Goal: Information Seeking & Learning: Learn about a topic

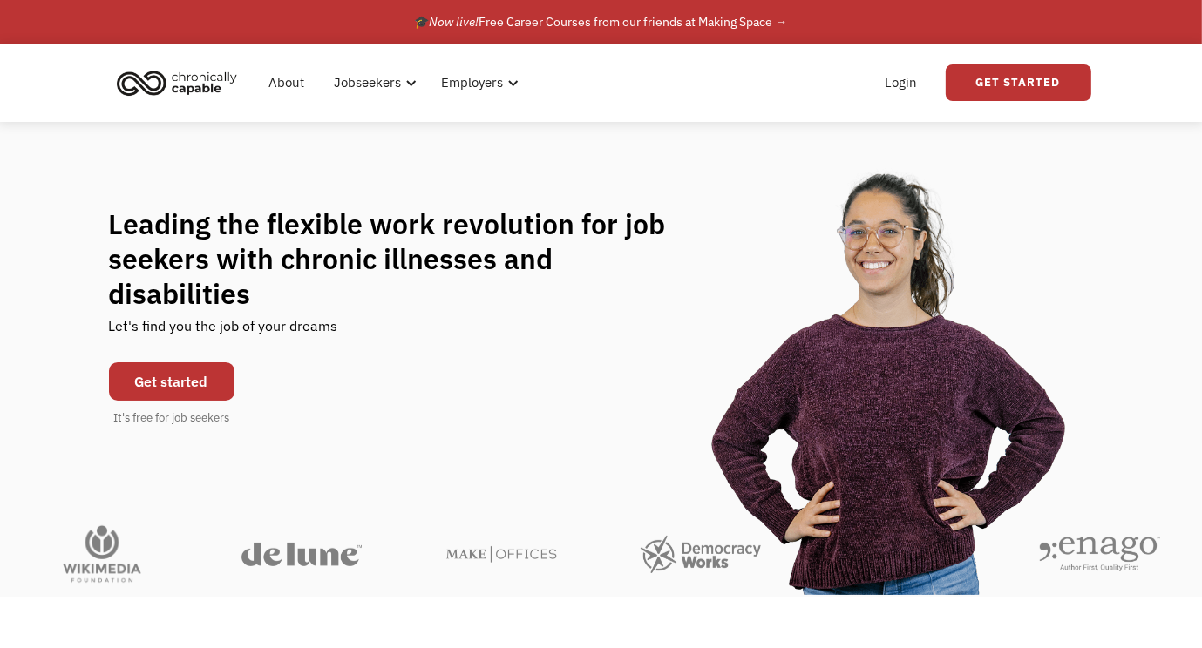
click at [192, 362] on link "Get started" at bounding box center [171, 381] width 125 height 38
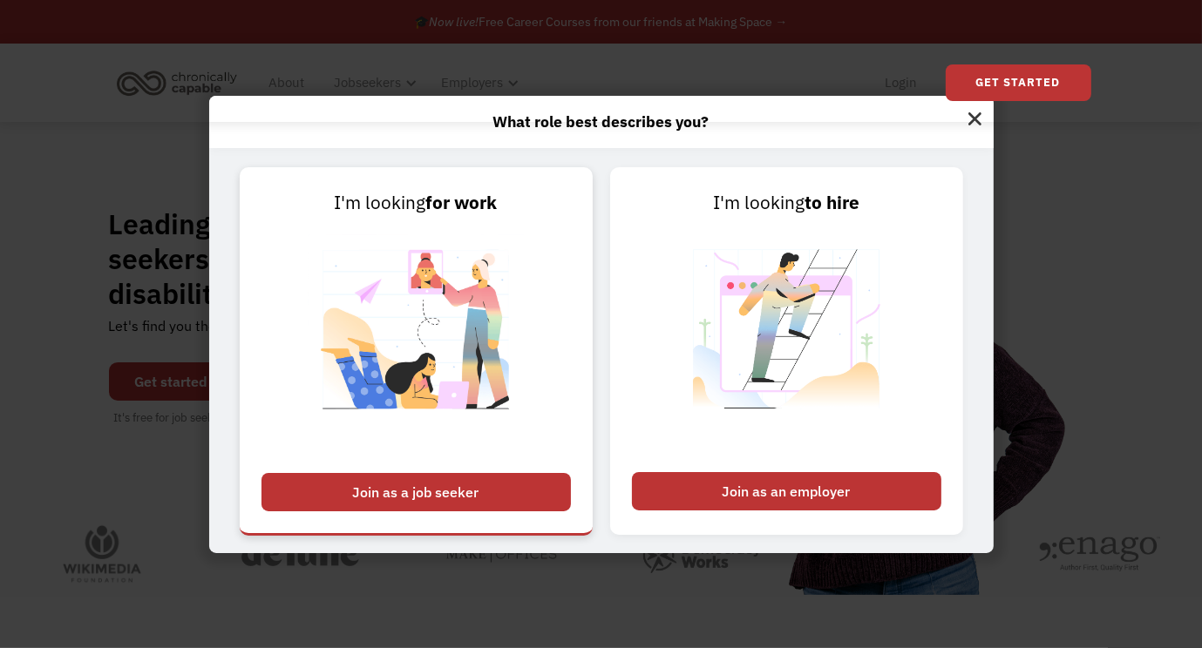
click at [410, 492] on div "Join as a job seeker" at bounding box center [415, 492] width 309 height 38
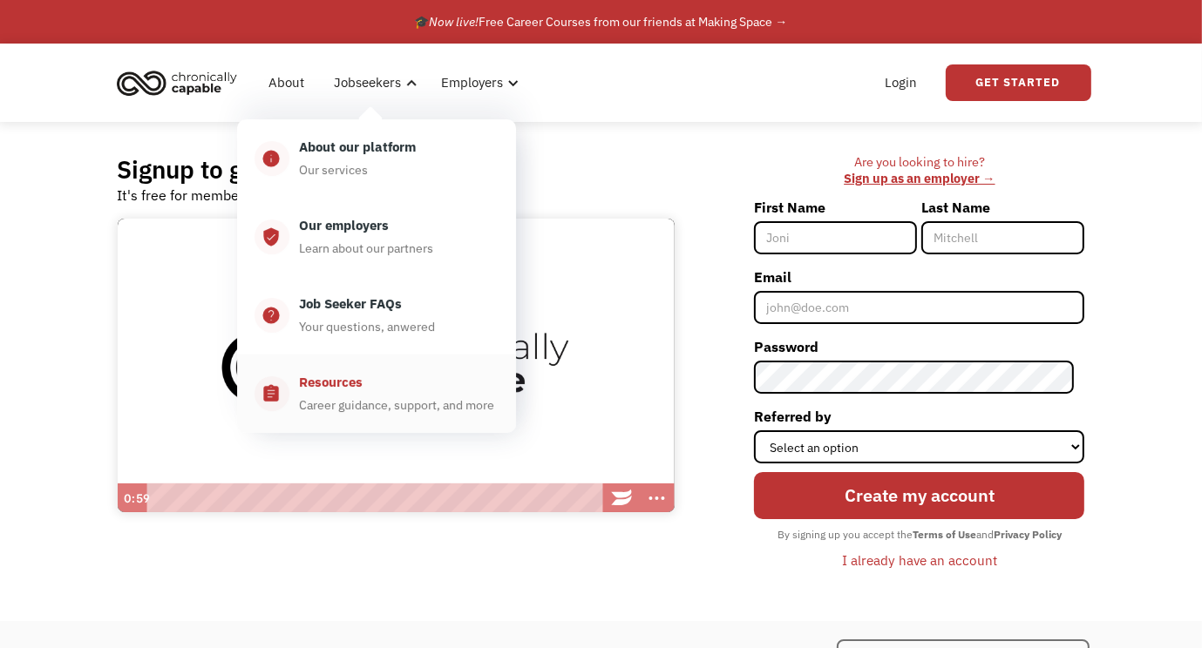
click at [366, 395] on div "Career guidance, support, and more" at bounding box center [397, 405] width 195 height 21
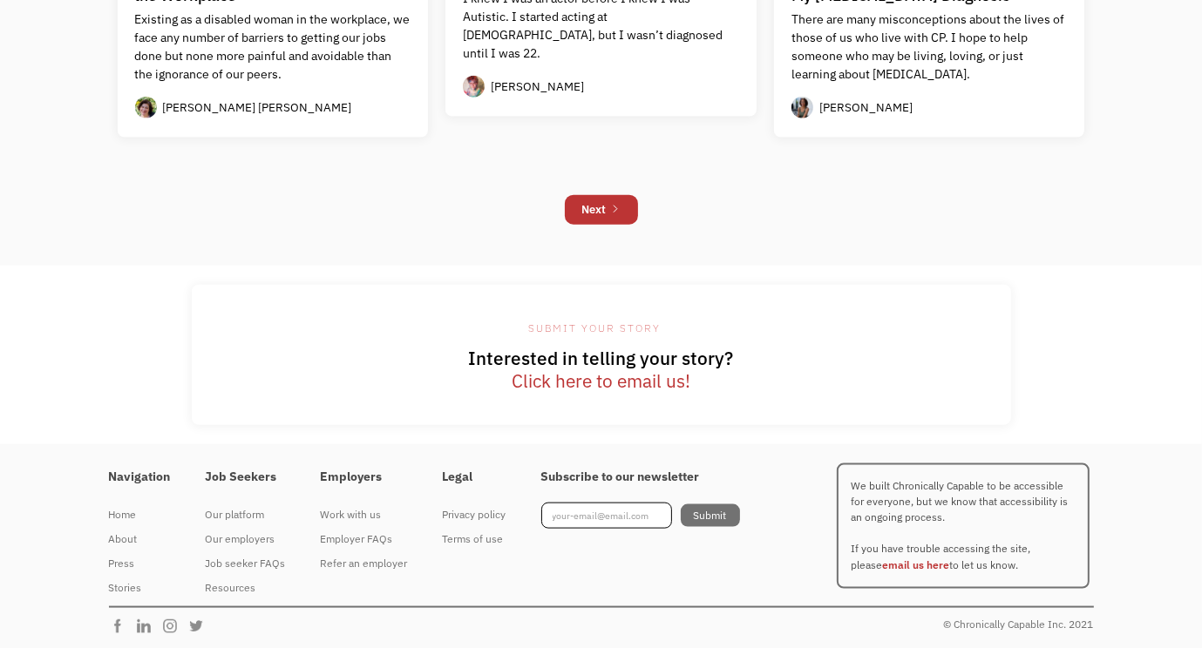
scroll to position [1825, 0]
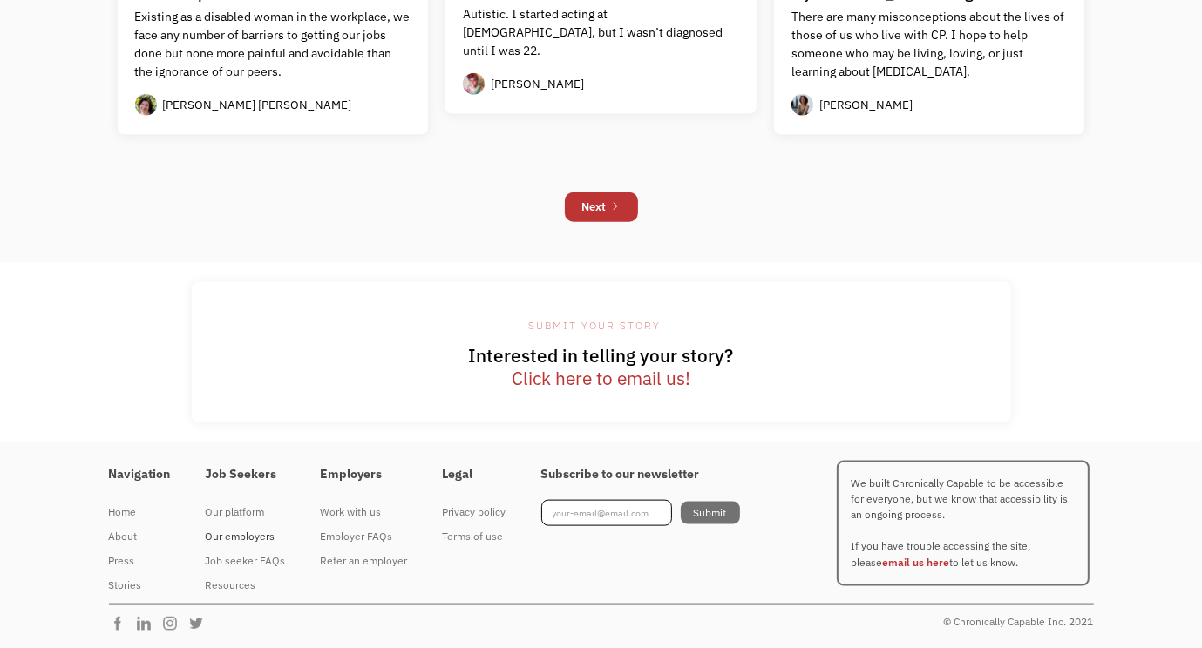
click at [250, 538] on div "Our employers" at bounding box center [246, 536] width 80 height 21
